Goal: Task Accomplishment & Management: Use online tool/utility

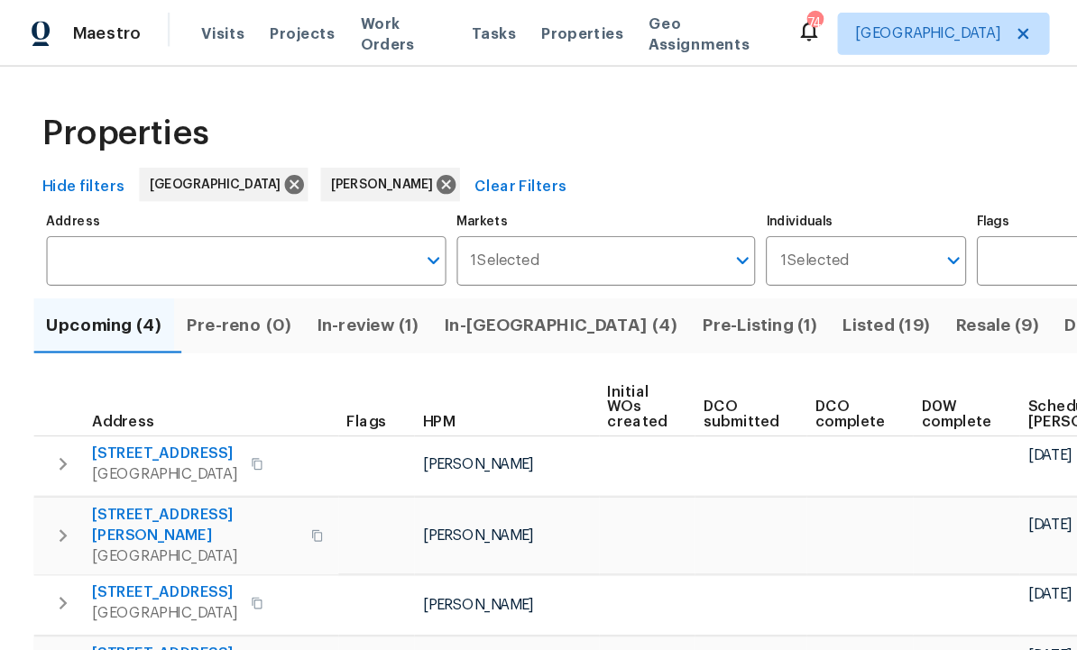
click at [270, 392] on div "70 Mountainside Ln Covington, GA 30016" at bounding box center [180, 397] width 203 height 36
click at [451, 272] on span "In-reno (4)" at bounding box center [479, 278] width 199 height 25
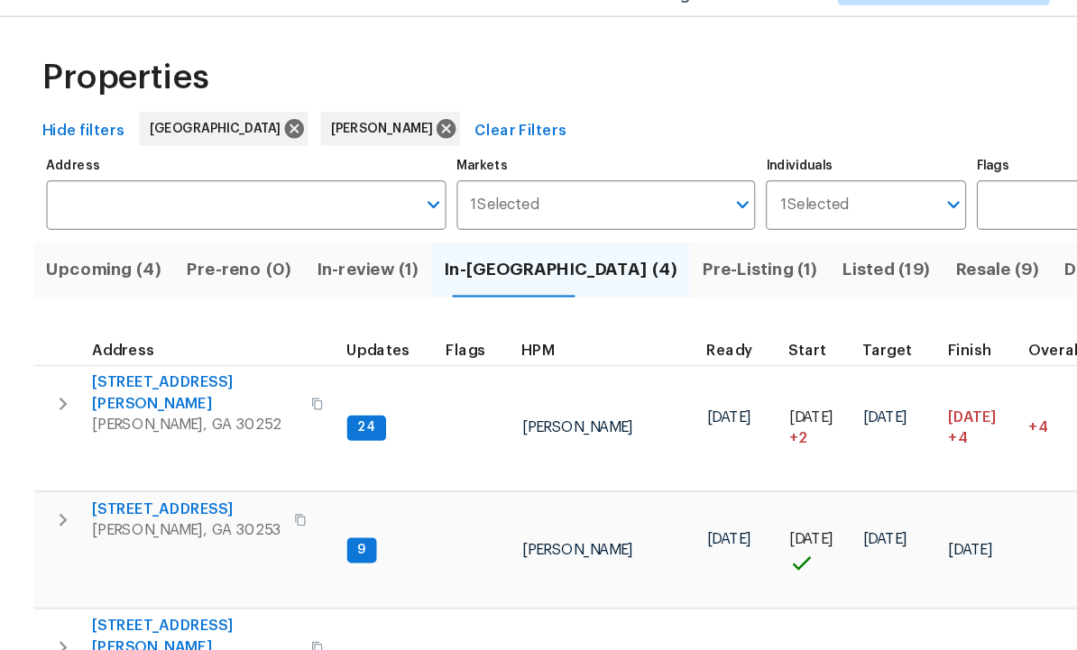
scroll to position [5, 0]
click at [157, 470] on span "201 Autumn Lake Way" at bounding box center [159, 479] width 161 height 18
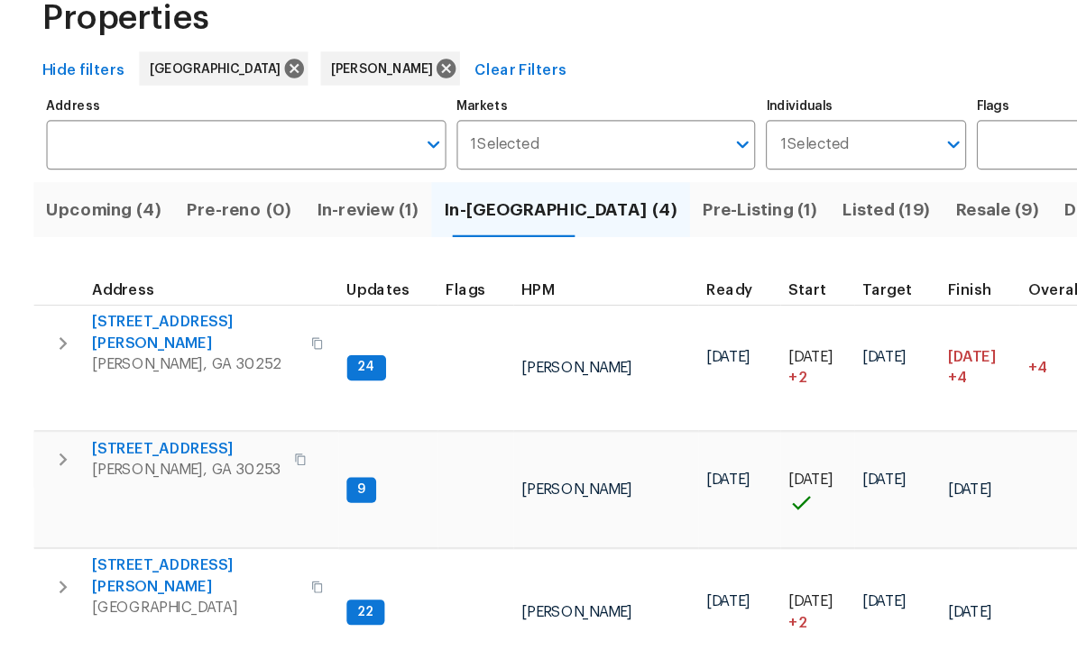
click at [143, 570] on span "[STREET_ADDRESS][PERSON_NAME]" at bounding box center [167, 588] width 176 height 36
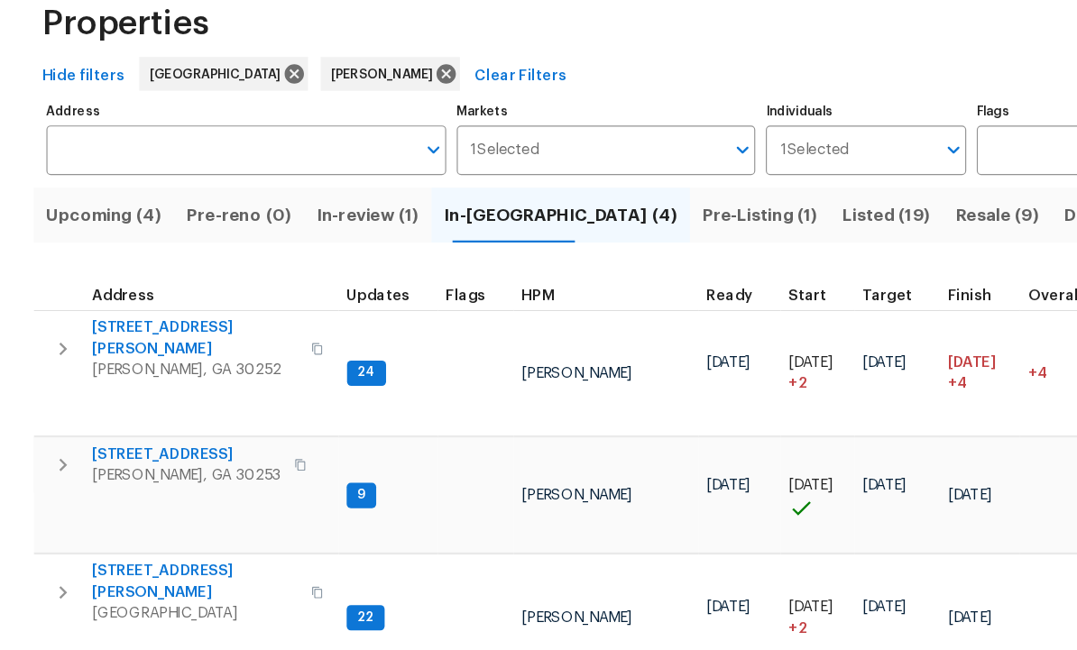
scroll to position [0, 0]
click at [710, 255] on button "Listed (19)" at bounding box center [758, 278] width 97 height 47
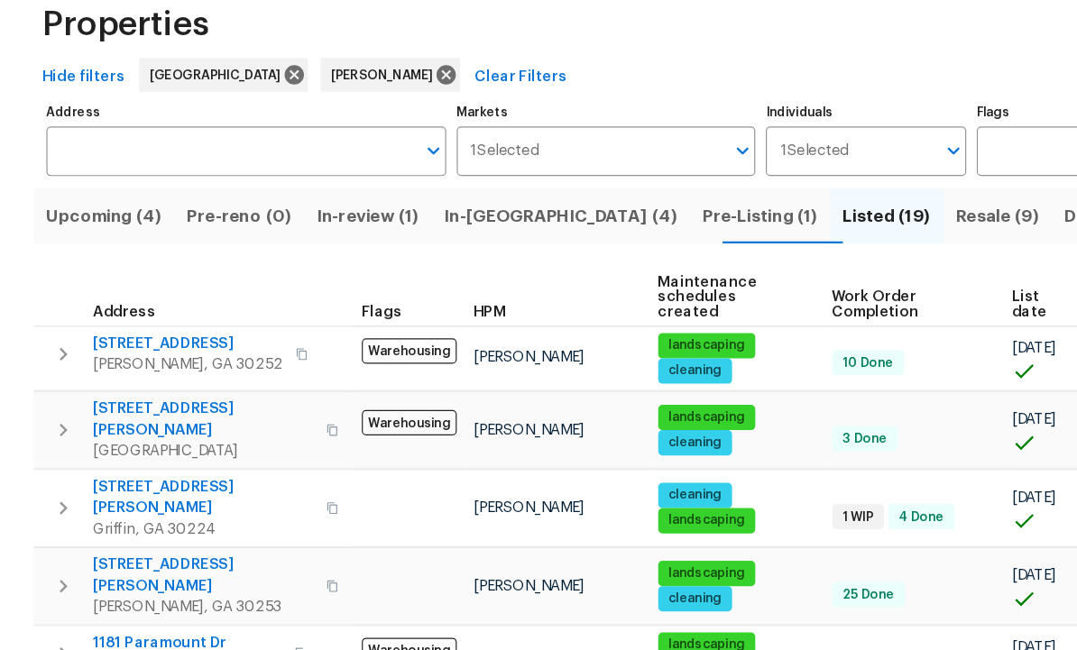
click at [454, 266] on span "In-reno (4)" at bounding box center [479, 278] width 199 height 25
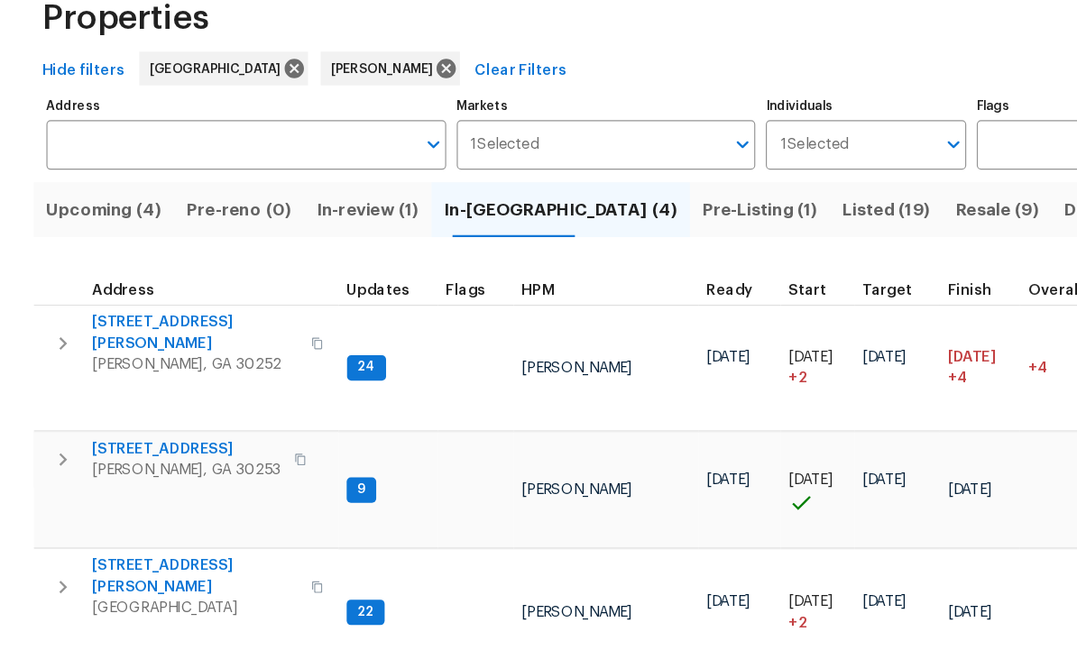
scroll to position [5, 0]
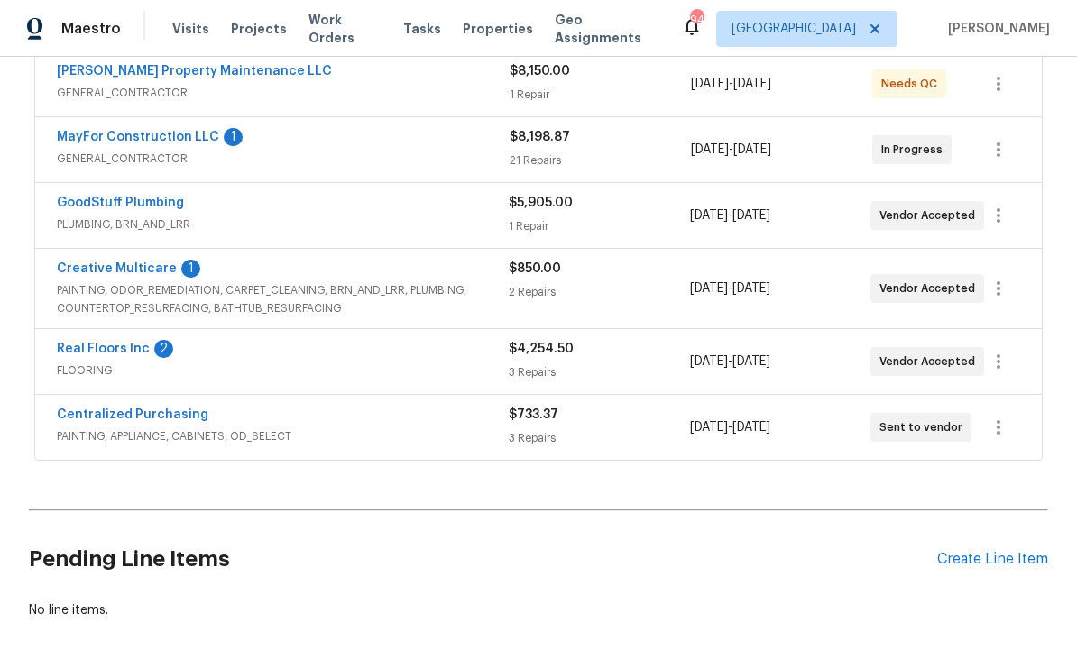
scroll to position [337, 0]
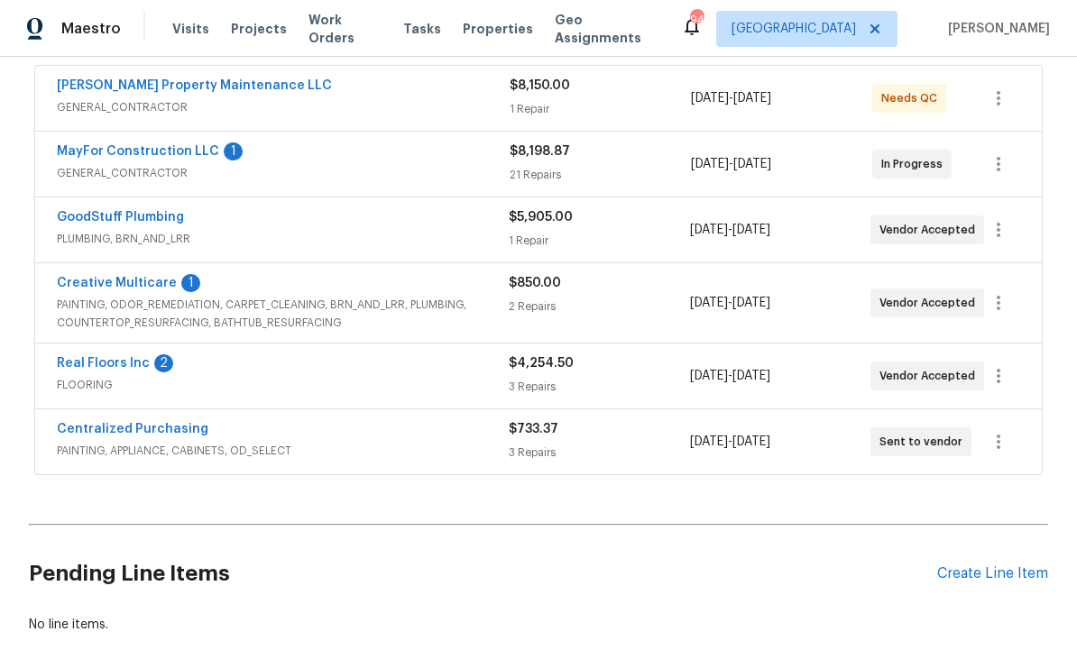
click at [147, 282] on link "Creative Multicare" at bounding box center [117, 283] width 120 height 13
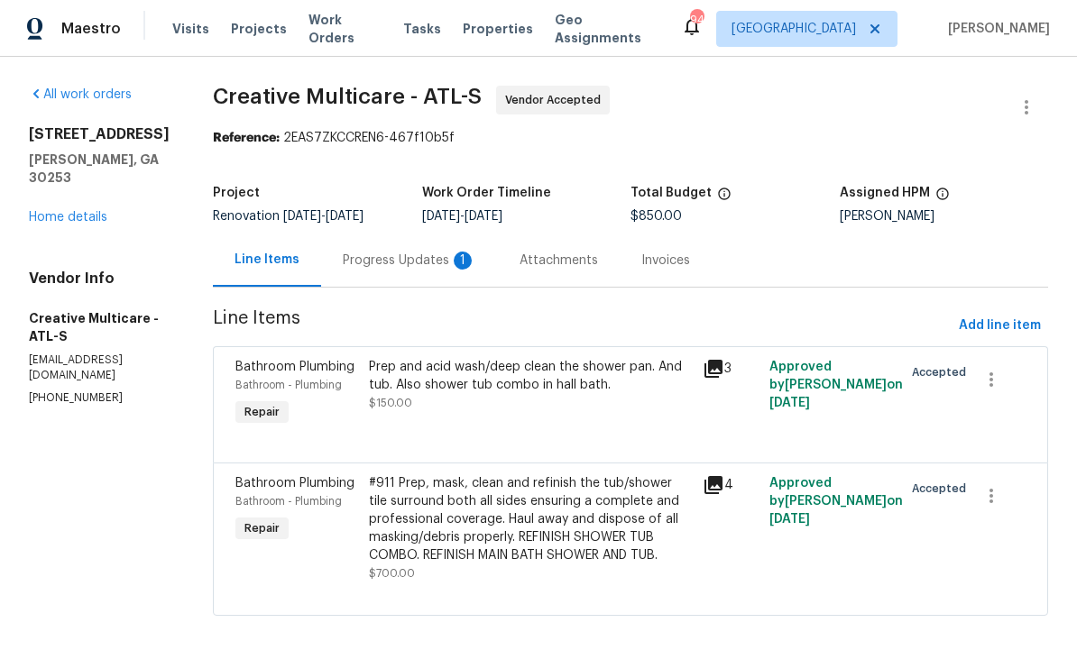
click at [465, 270] on div "Progress Updates 1" at bounding box center [410, 261] width 134 height 18
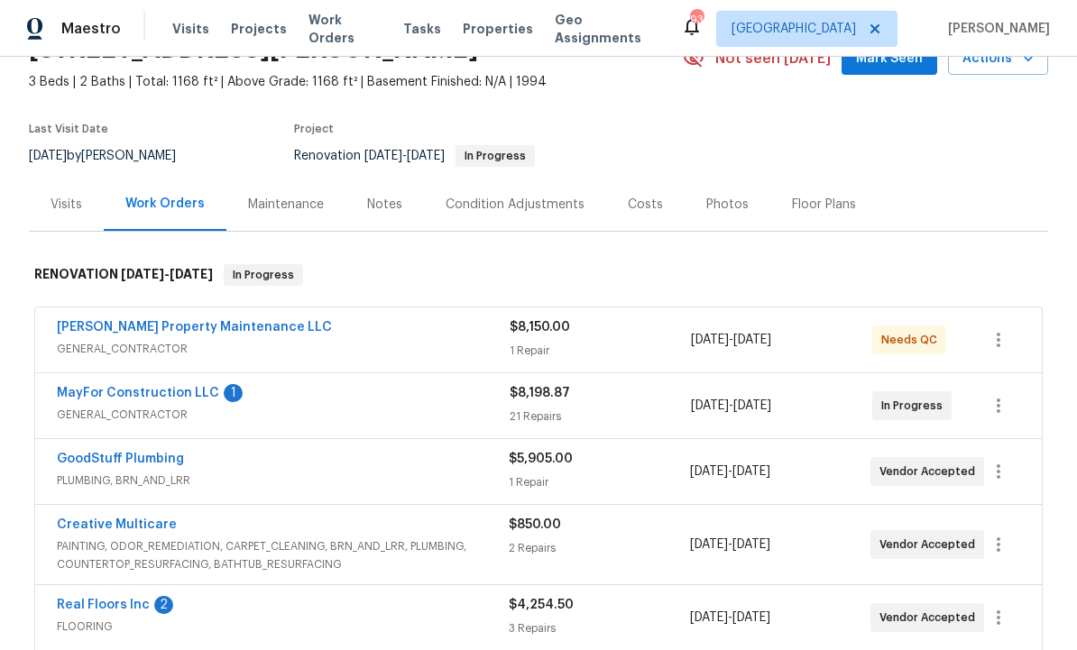
scroll to position [106, 0]
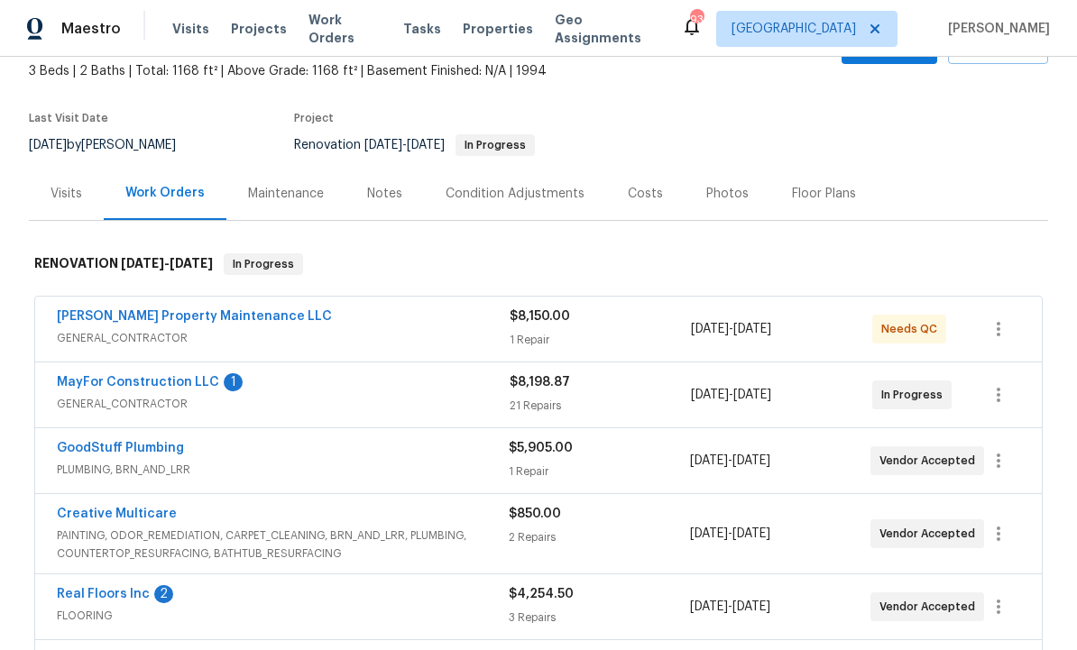
click at [139, 593] on link "Real Floors Inc" at bounding box center [103, 594] width 93 height 13
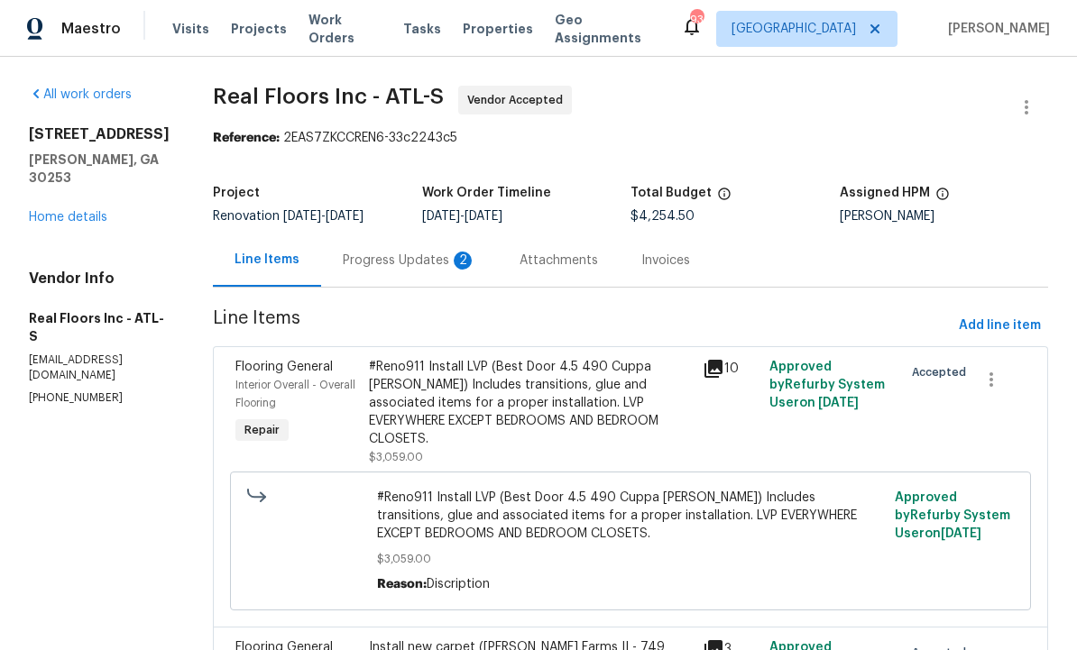
click at [430, 250] on div "Progress Updates 2" at bounding box center [409, 260] width 177 height 53
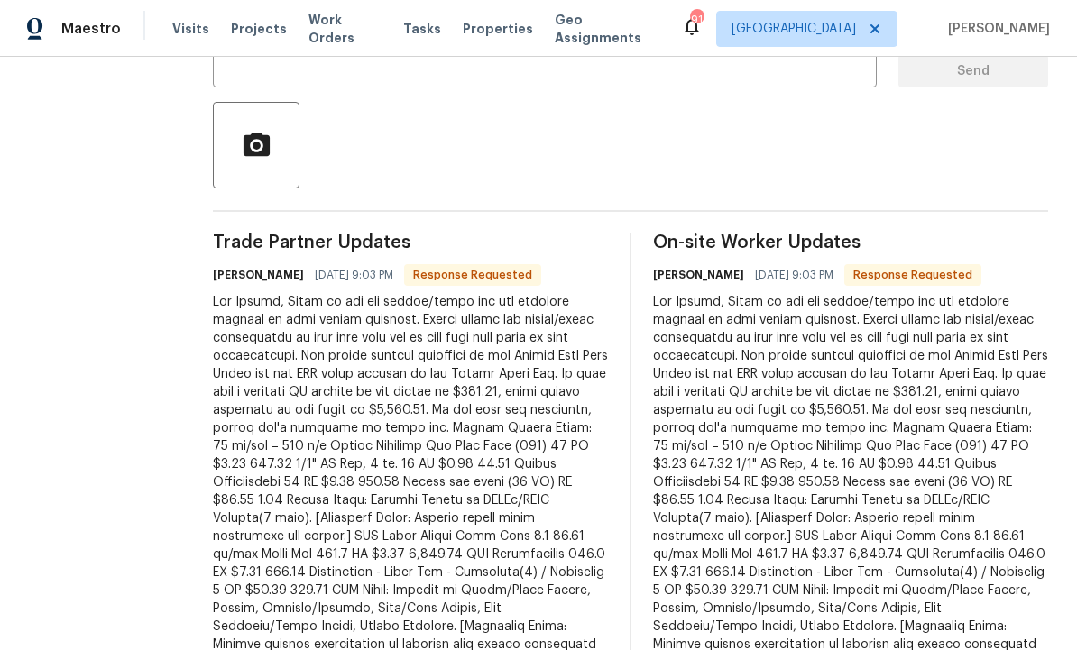
scroll to position [16, 0]
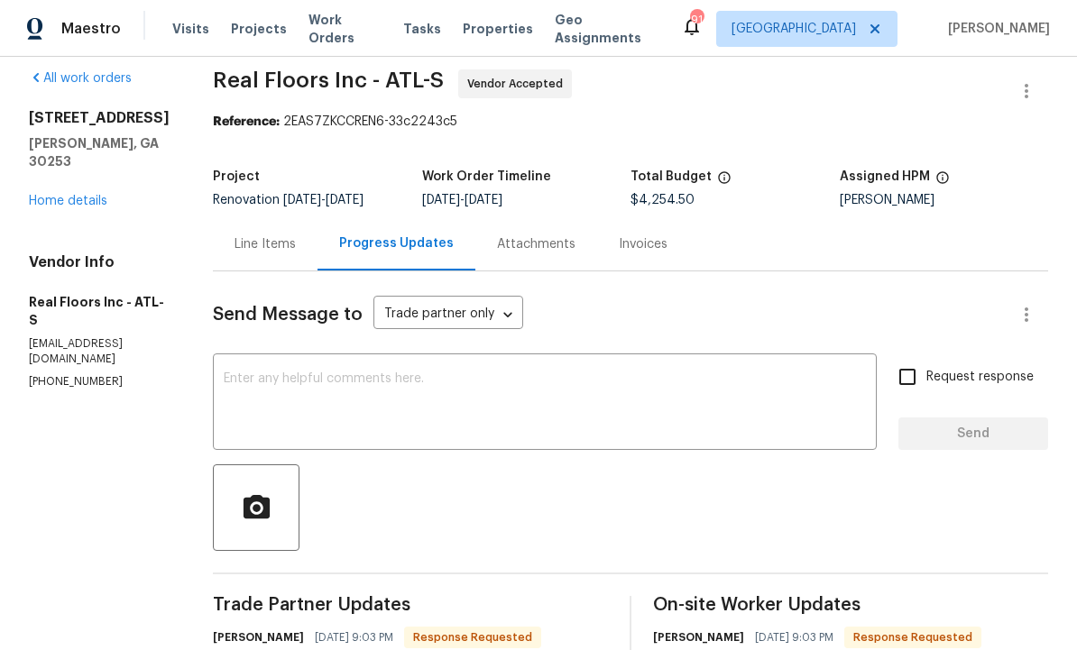
click at [389, 399] on textarea at bounding box center [545, 404] width 642 height 63
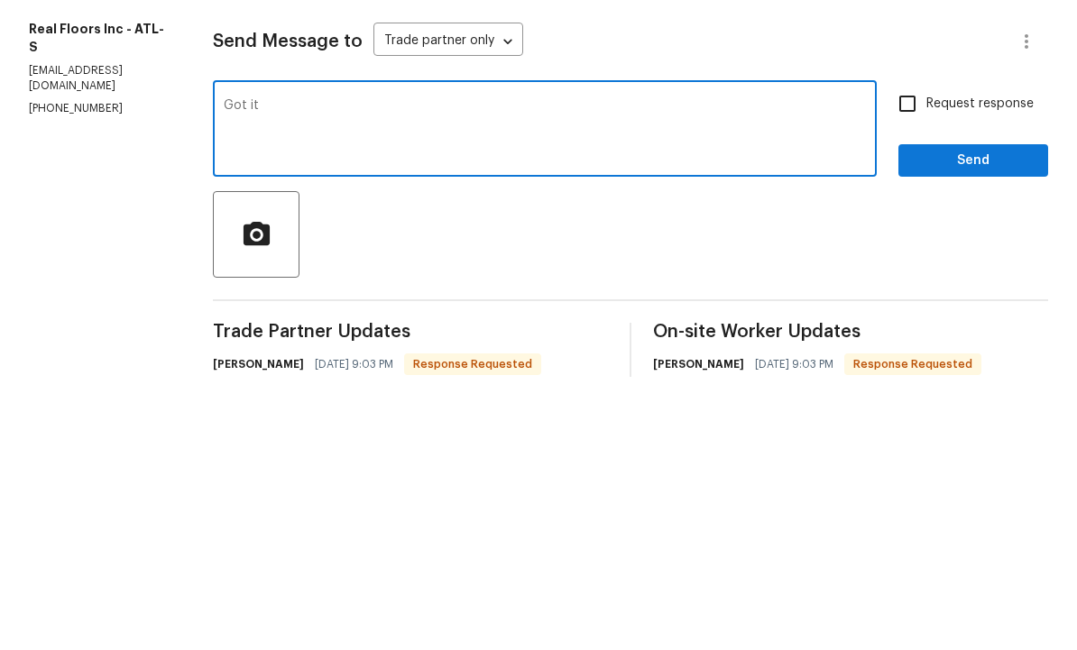
type textarea "Got it"
click at [976, 423] on span "Send" at bounding box center [973, 434] width 121 height 23
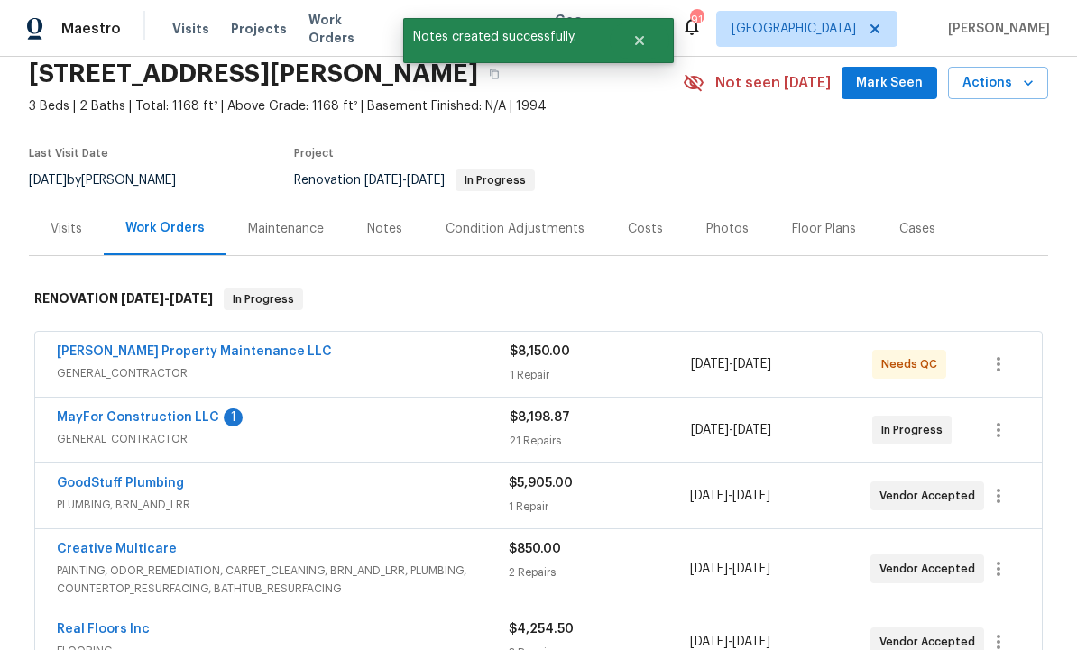
scroll to position [33, 0]
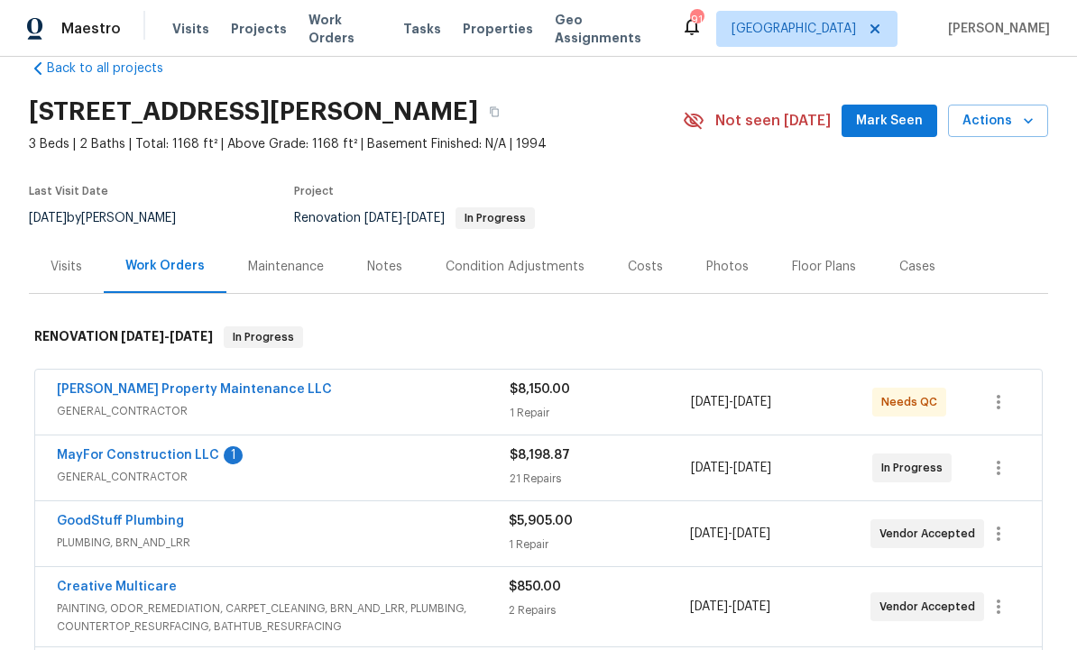
click at [387, 266] on div "Notes" at bounding box center [384, 267] width 35 height 18
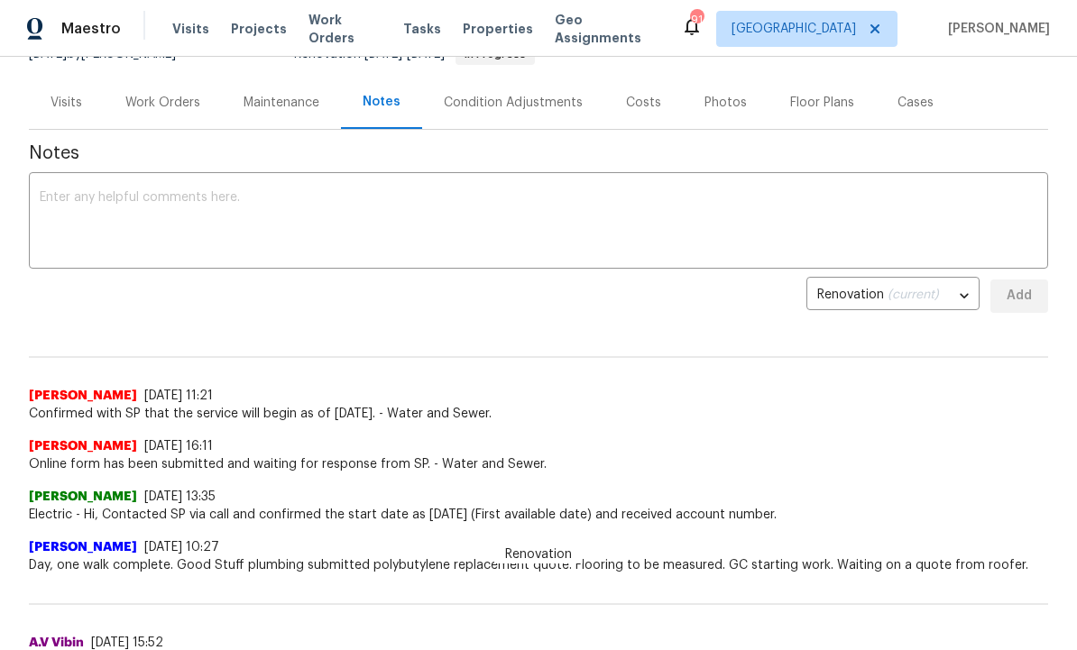
scroll to position [148, 0]
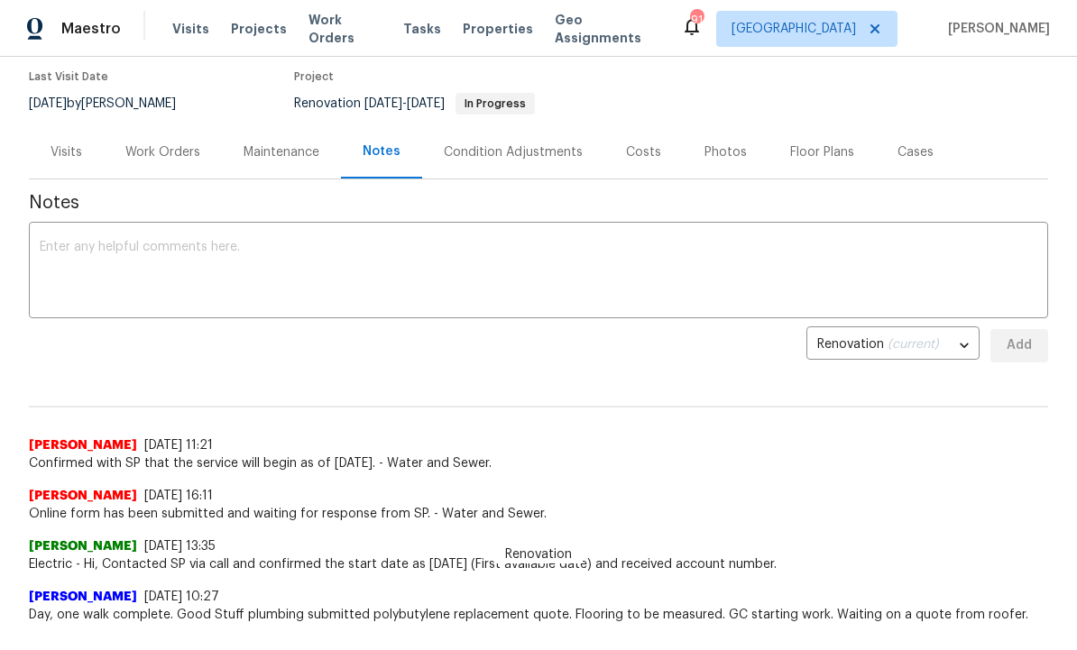
click at [275, 270] on textarea at bounding box center [539, 272] width 998 height 63
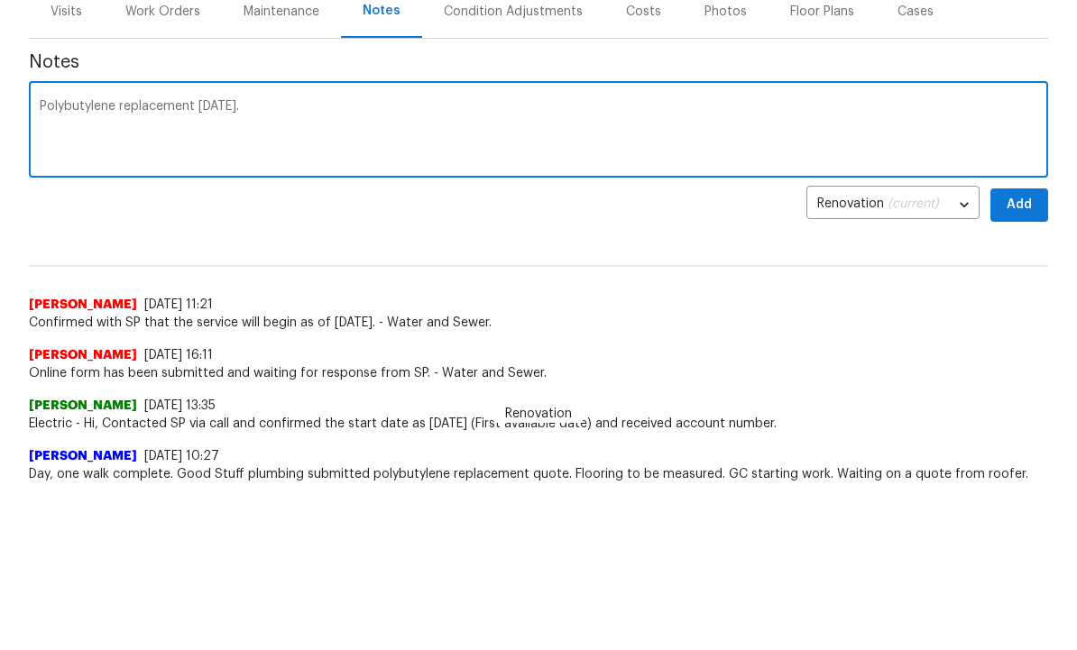
type textarea "Polybutylene replacement Friday."
click at [1039, 329] on button "Add" at bounding box center [1020, 345] width 58 height 33
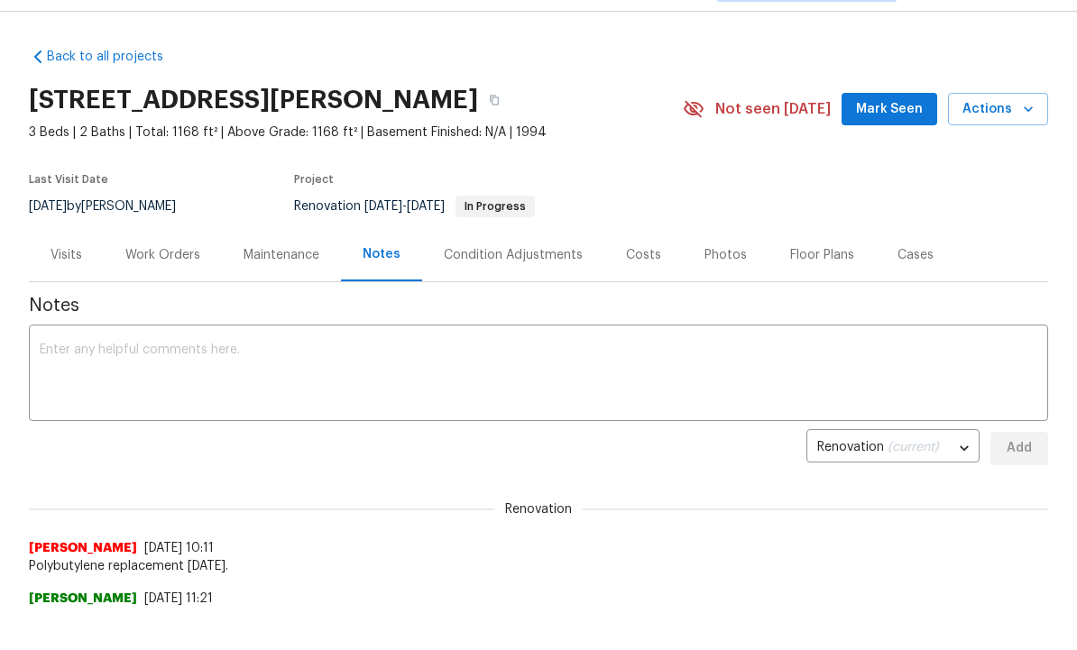
scroll to position [0, 0]
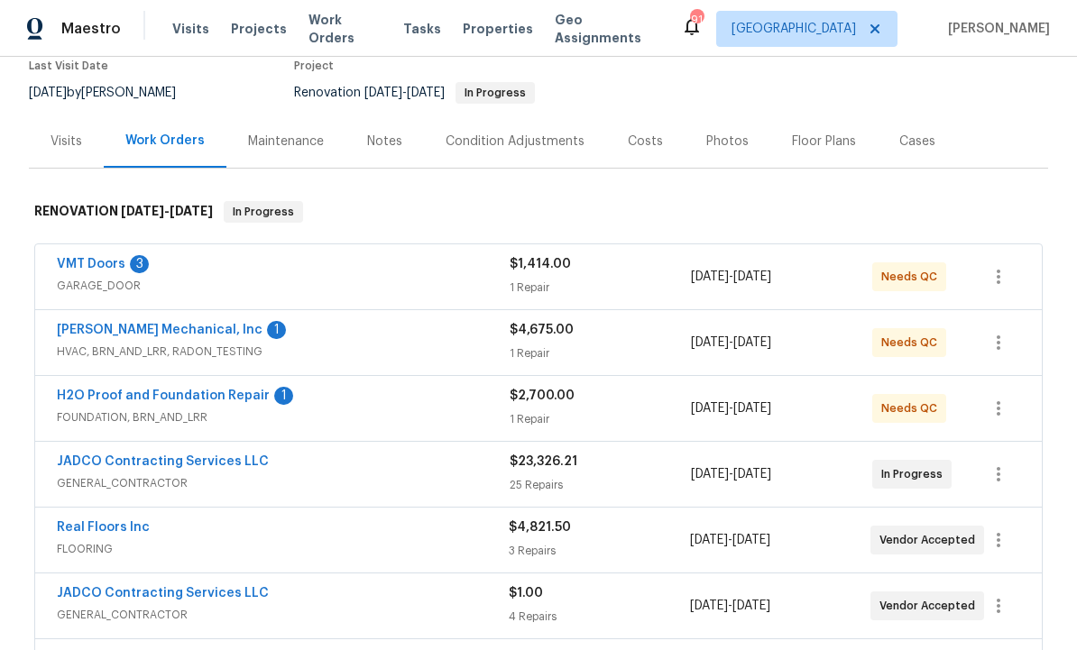
scroll to position [184, 0]
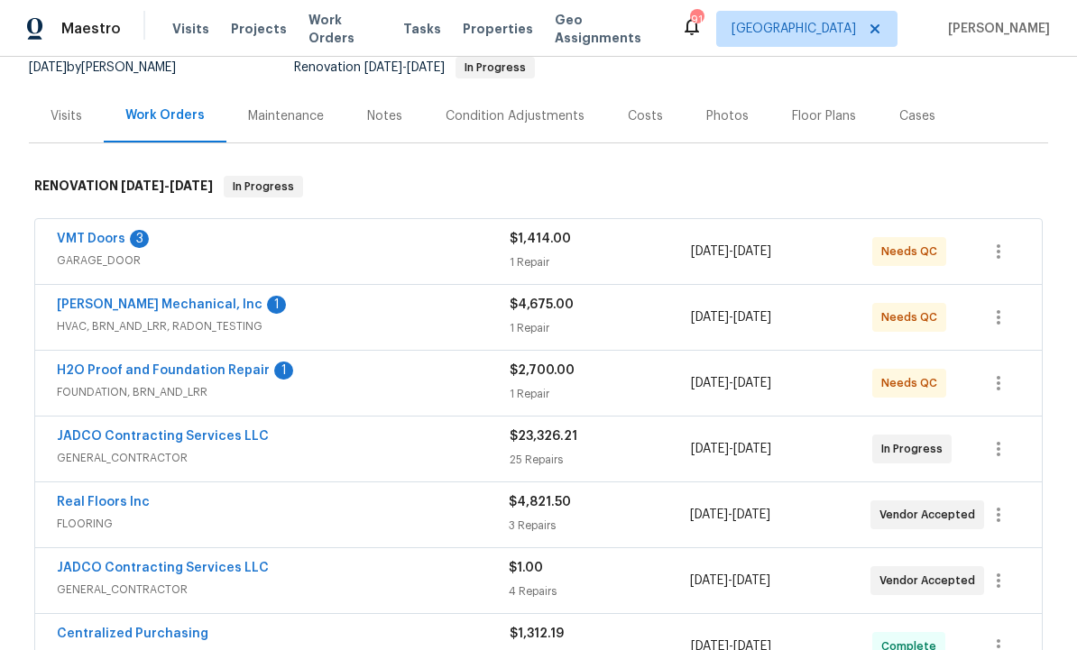
click at [105, 233] on link "VMT Doors" at bounding box center [91, 239] width 69 height 13
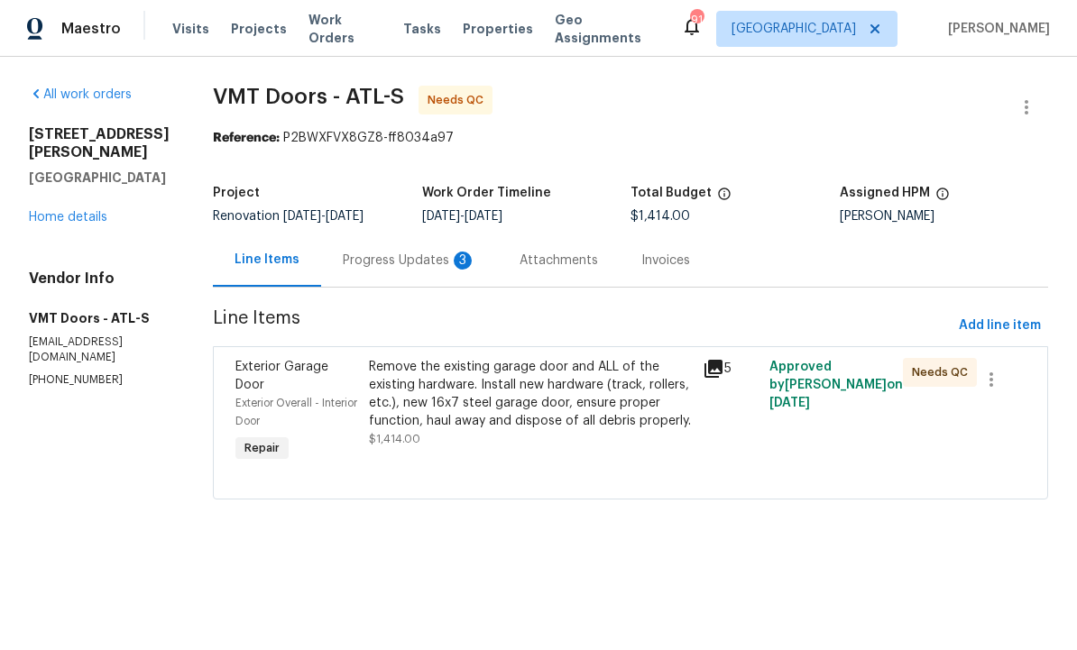
click at [418, 257] on div "Progress Updates 3" at bounding box center [410, 261] width 134 height 18
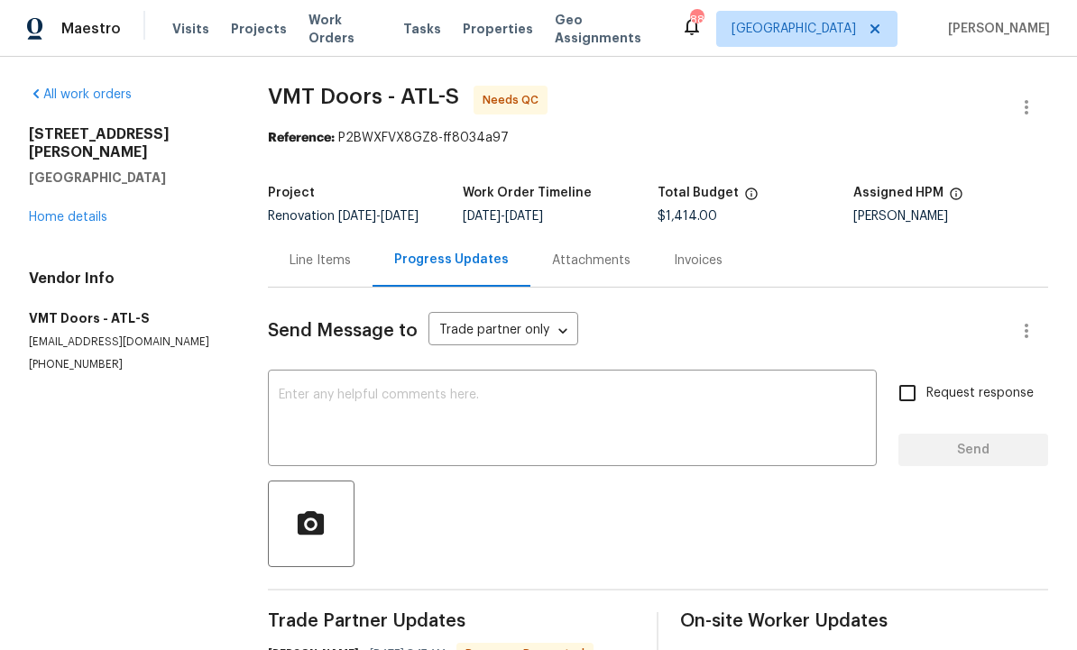
click at [319, 260] on div "Line Items" at bounding box center [320, 261] width 61 height 18
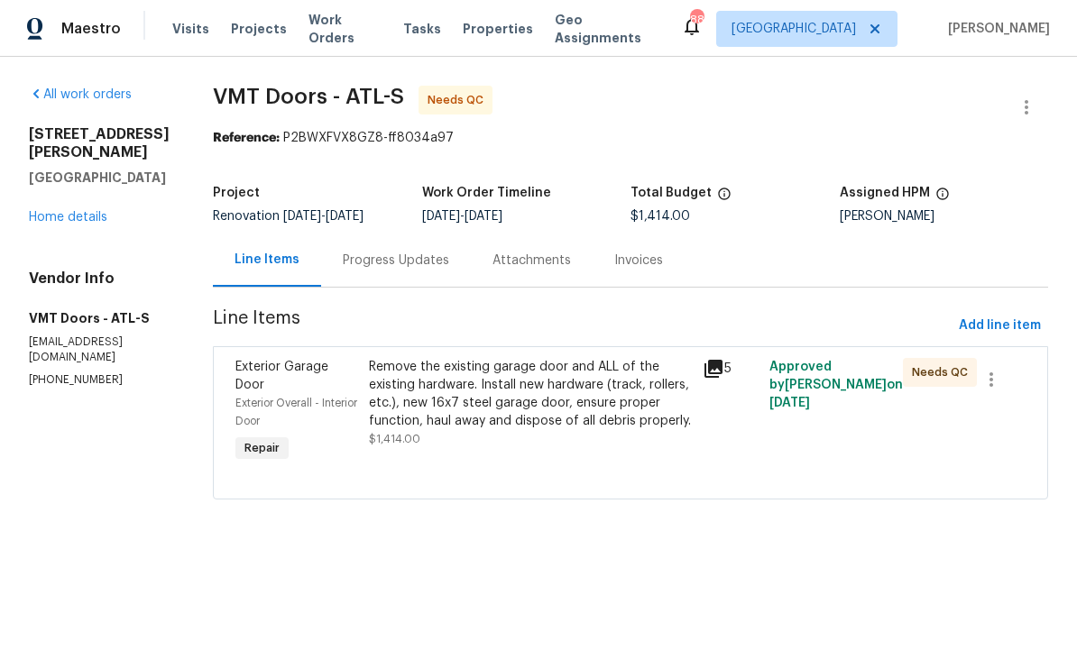
click at [530, 401] on div "Remove the existing garage door and ALL of the existing hardware. Install new h…" at bounding box center [530, 394] width 323 height 72
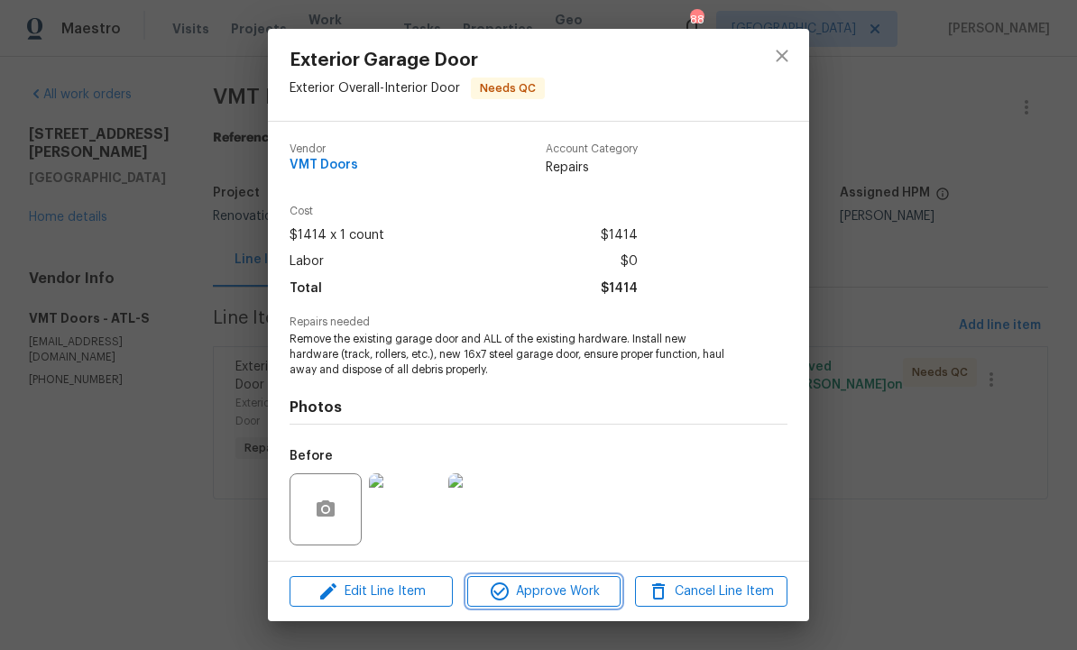
click at [541, 592] on span "Approve Work" at bounding box center [544, 592] width 142 height 23
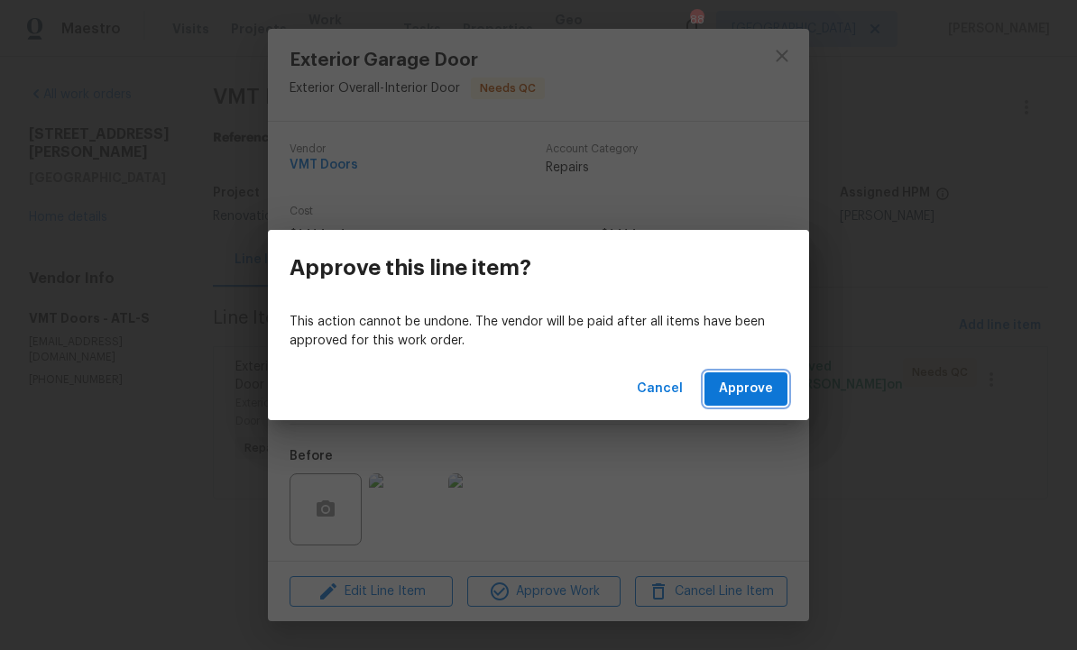
click at [760, 390] on span "Approve" at bounding box center [746, 389] width 54 height 23
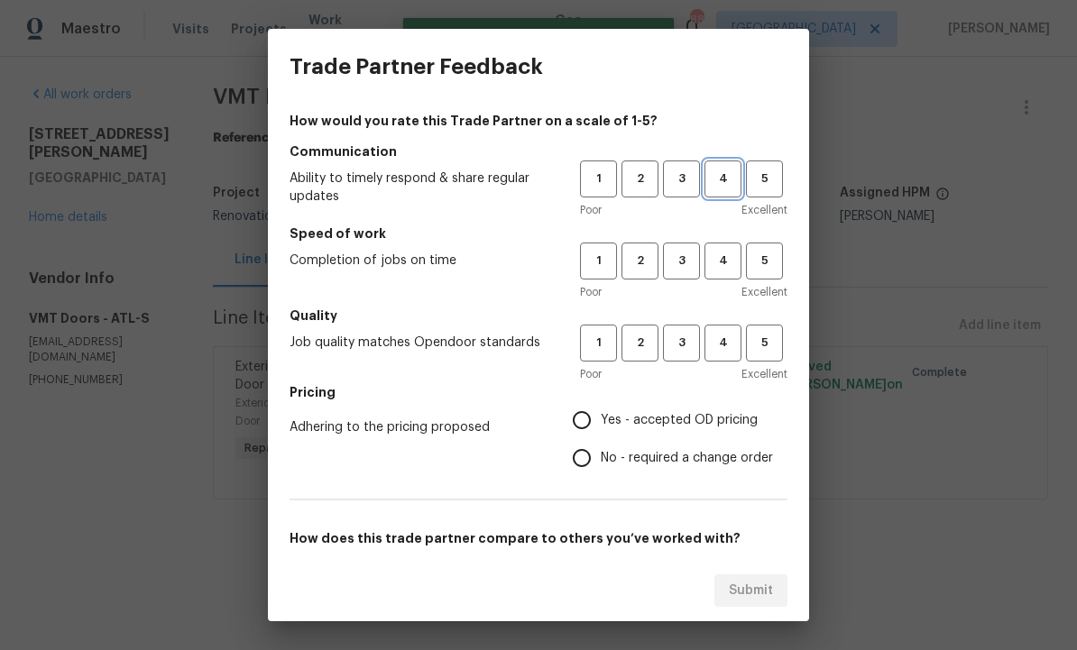
click at [723, 175] on span "4" at bounding box center [722, 179] width 33 height 21
click at [740, 254] on button "4" at bounding box center [723, 261] width 37 height 37
click at [721, 353] on span "4" at bounding box center [722, 343] width 33 height 21
click at [591, 421] on input "Yes - accepted OD pricing" at bounding box center [582, 420] width 38 height 38
radio input "true"
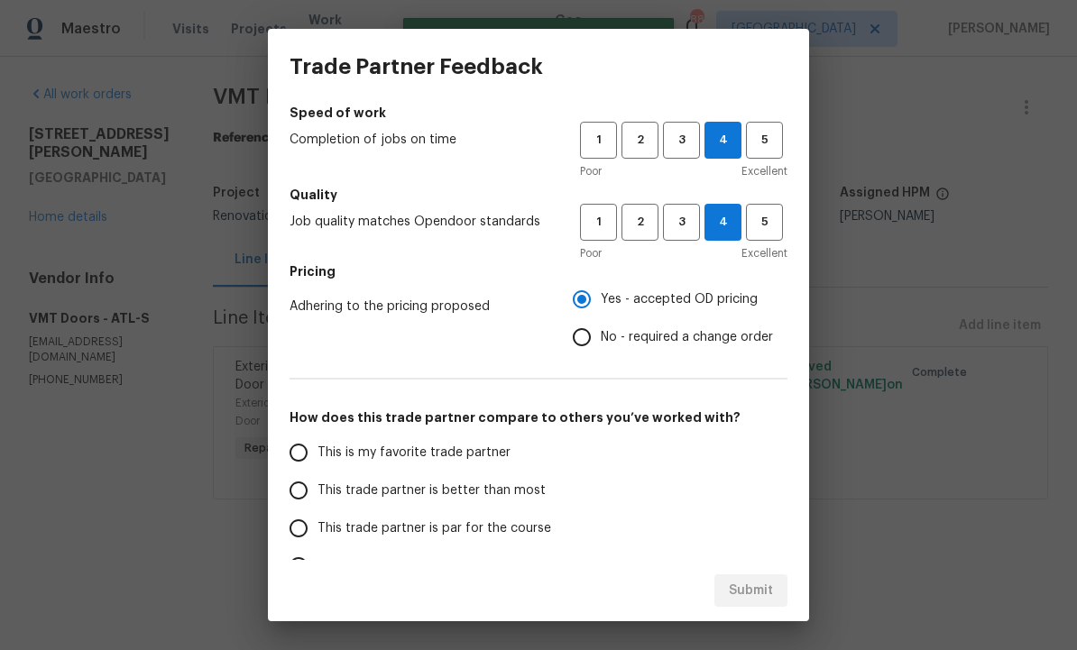
scroll to position [124, 0]
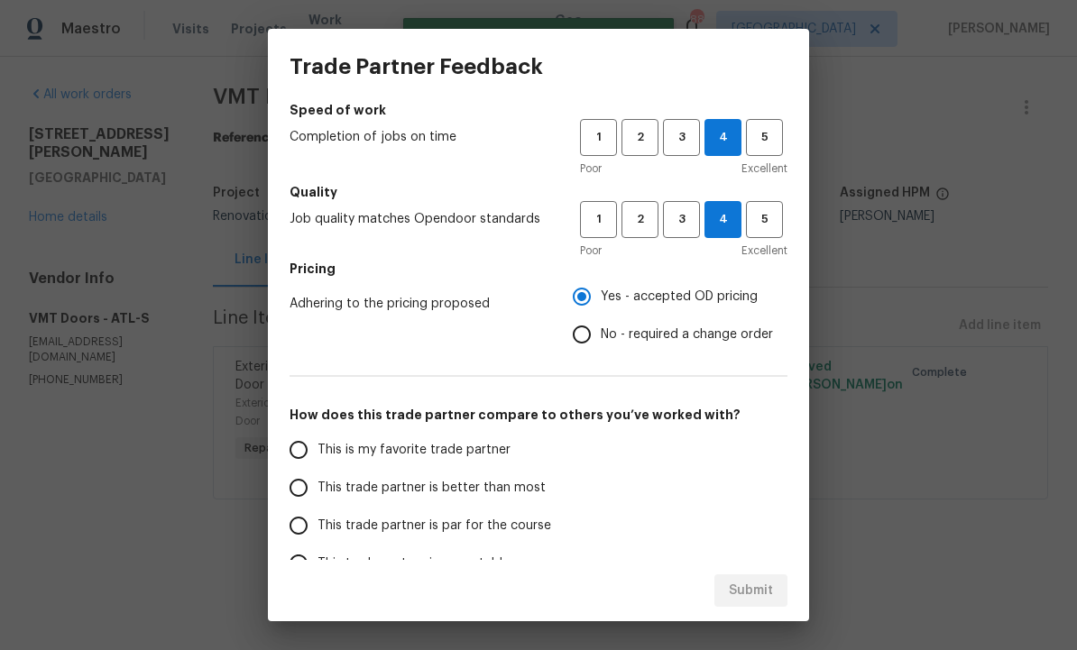
click at [305, 482] on input "This trade partner is better than most" at bounding box center [299, 488] width 38 height 38
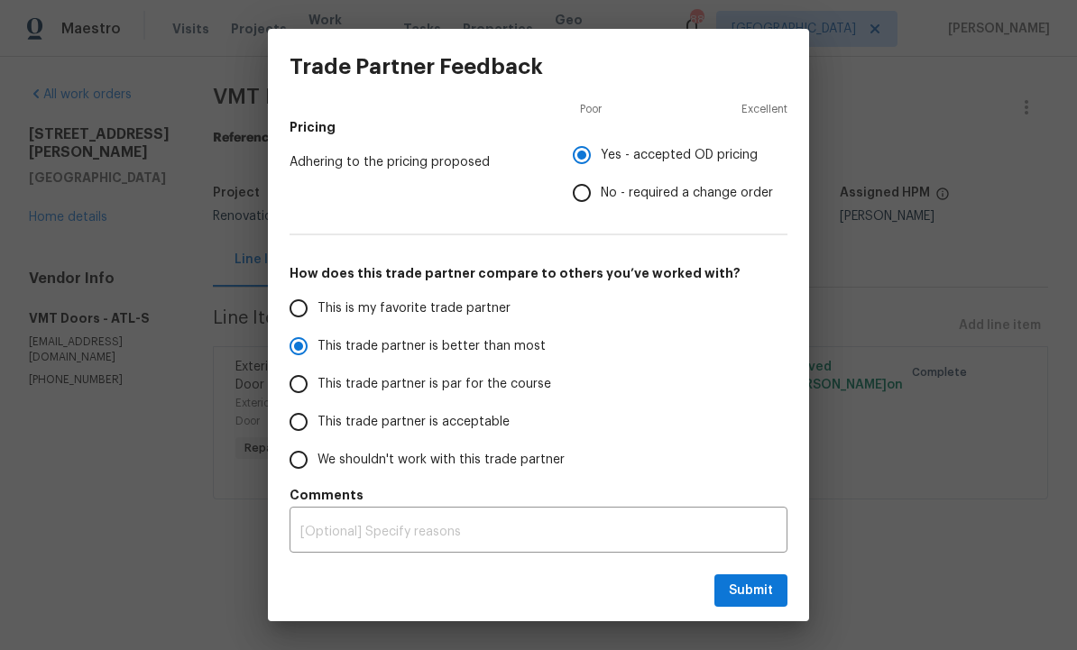
scroll to position [265, 0]
click at [753, 592] on span "Submit" at bounding box center [751, 591] width 44 height 23
radio input "true"
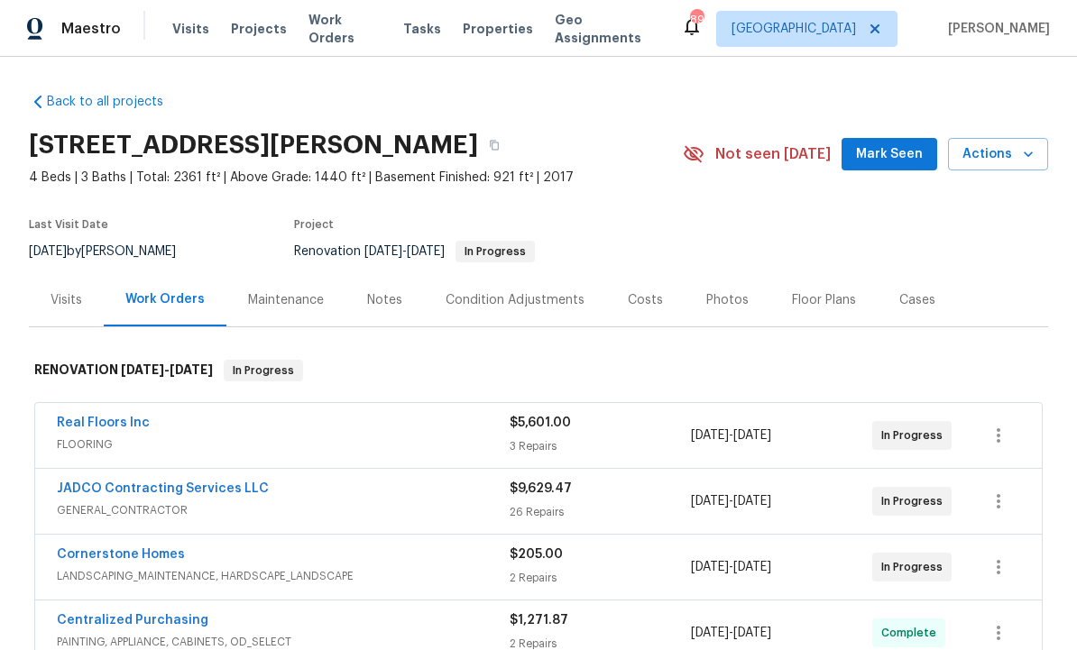
click at [522, 289] on div "Condition Adjustments" at bounding box center [515, 299] width 182 height 53
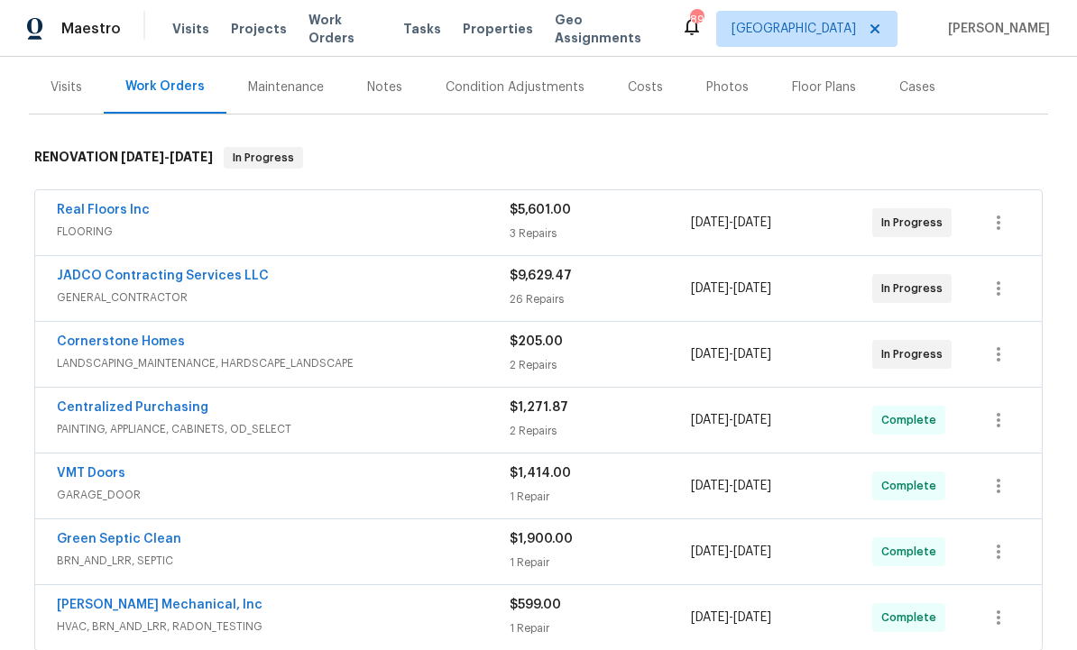
scroll to position [214, 0]
click at [139, 336] on link "Cornerstone Homes" at bounding box center [121, 341] width 128 height 13
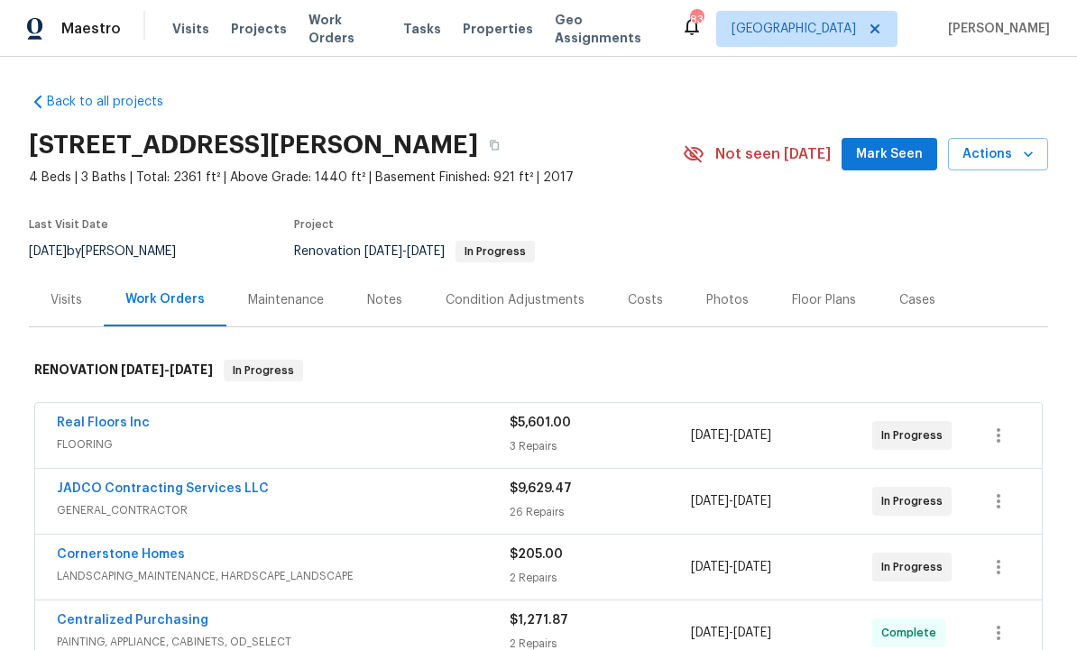
click at [879, 151] on span "Mark Seen" at bounding box center [889, 154] width 67 height 23
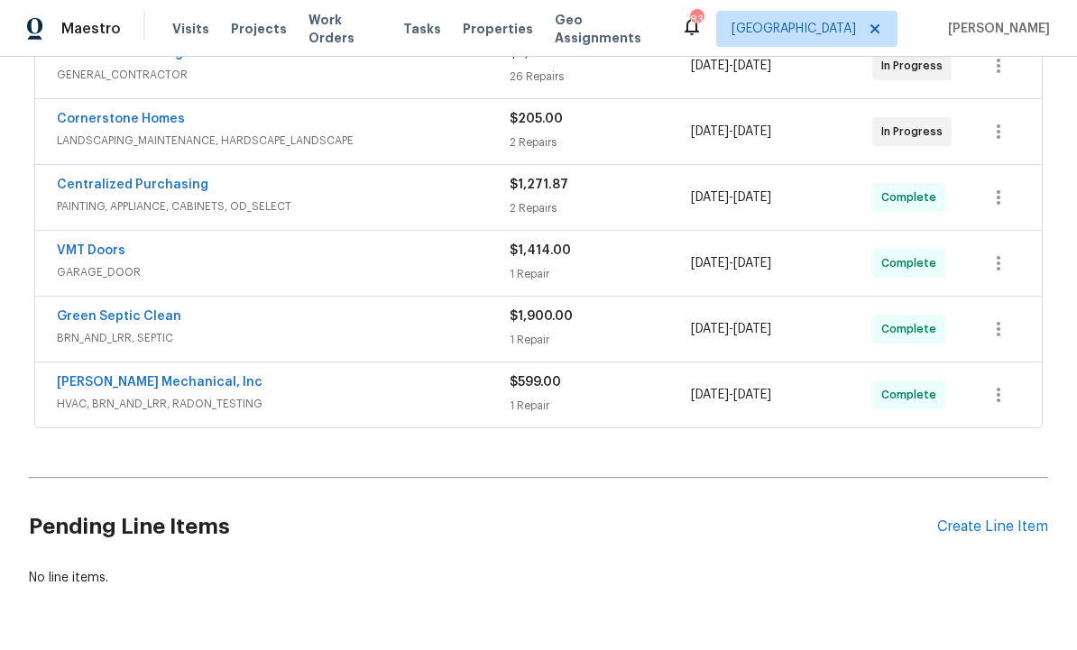
scroll to position [434, 0]
